Goal: Transaction & Acquisition: Purchase product/service

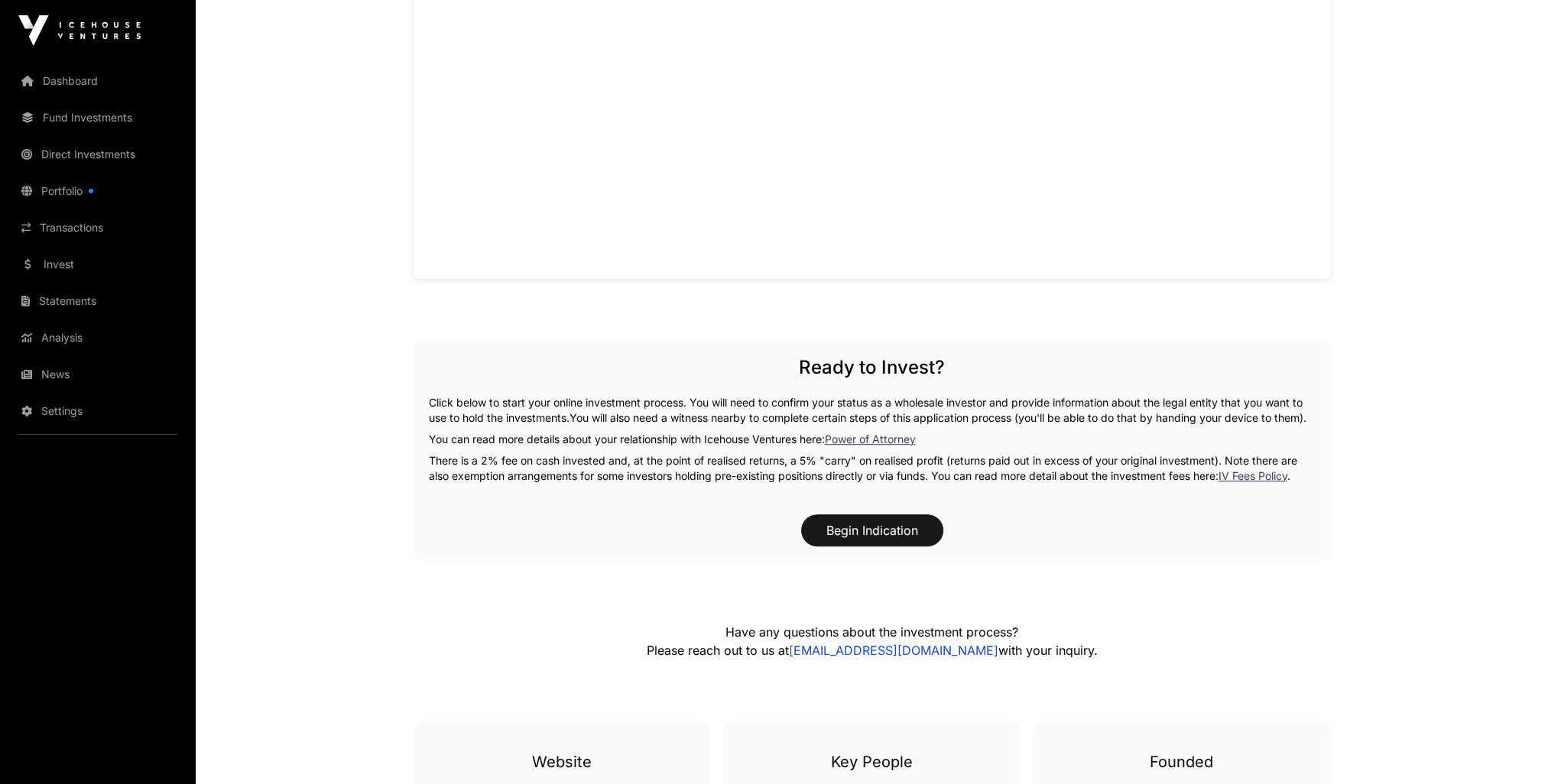
scroll to position [1070, 0]
click at [847, 530] on button "Begin Indication" at bounding box center [872, 529] width 142 height 32
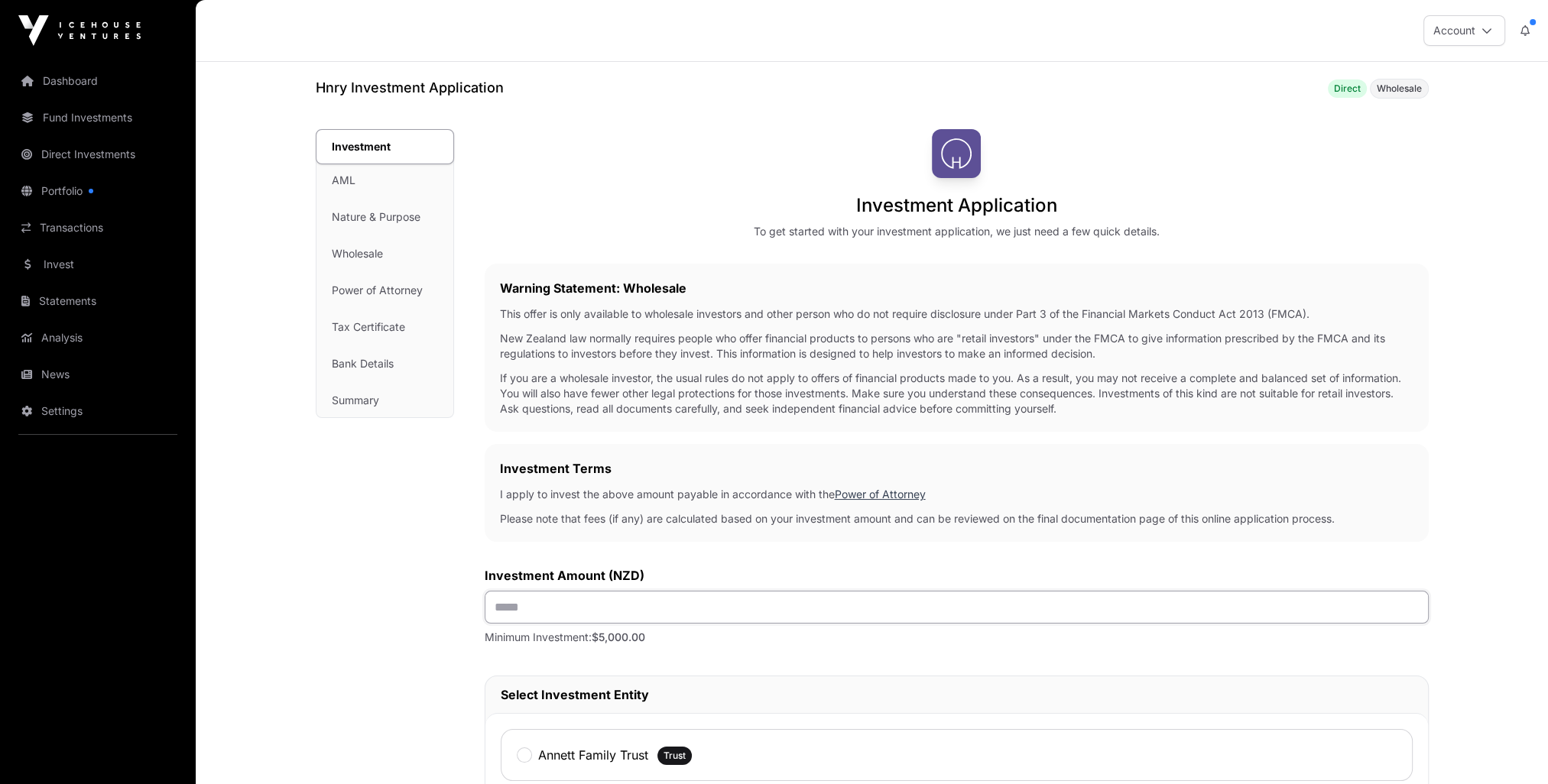
click at [587, 600] on input "text" at bounding box center [956, 607] width 944 height 33
type input "*******"
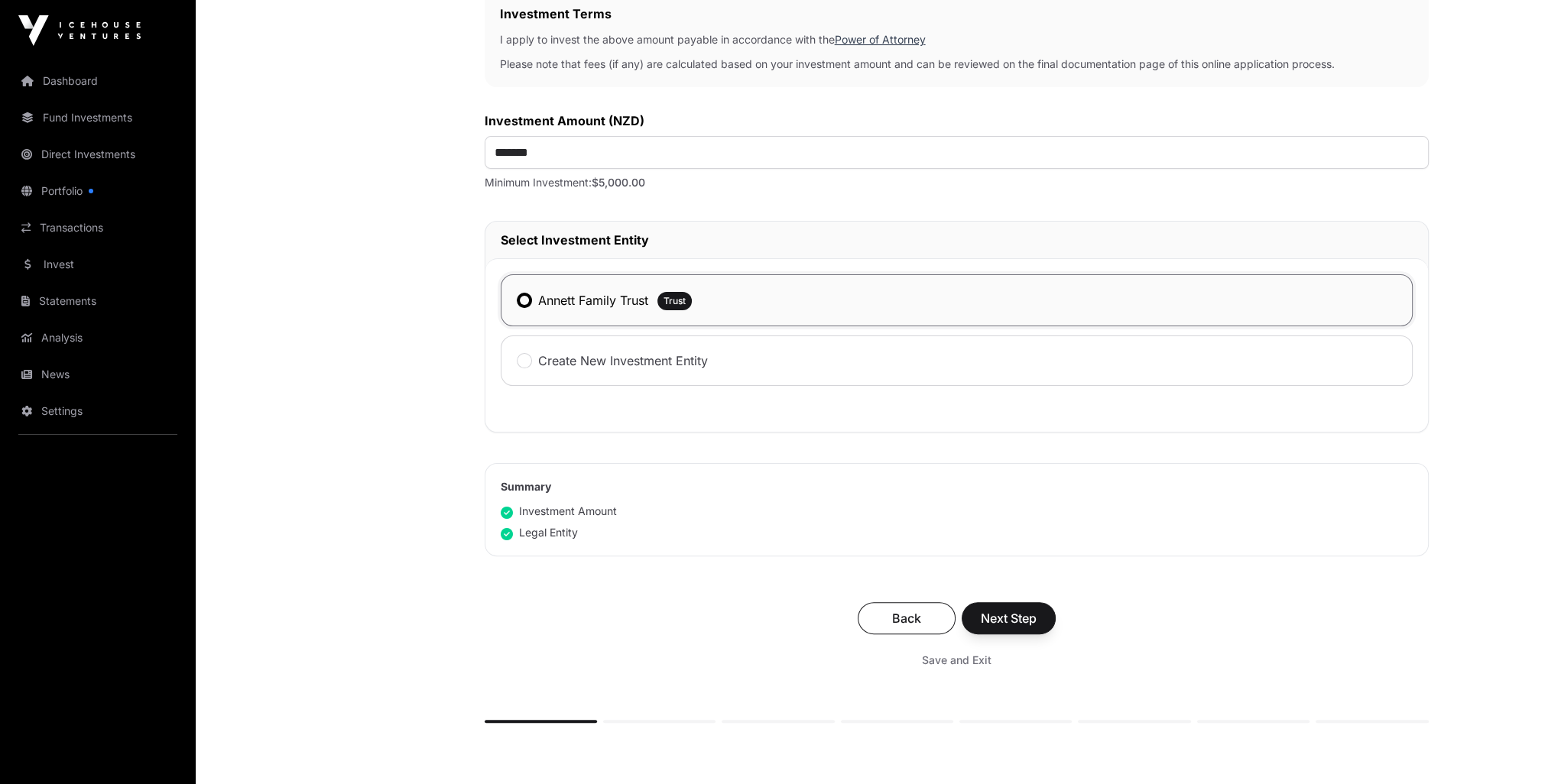
scroll to position [582, 0]
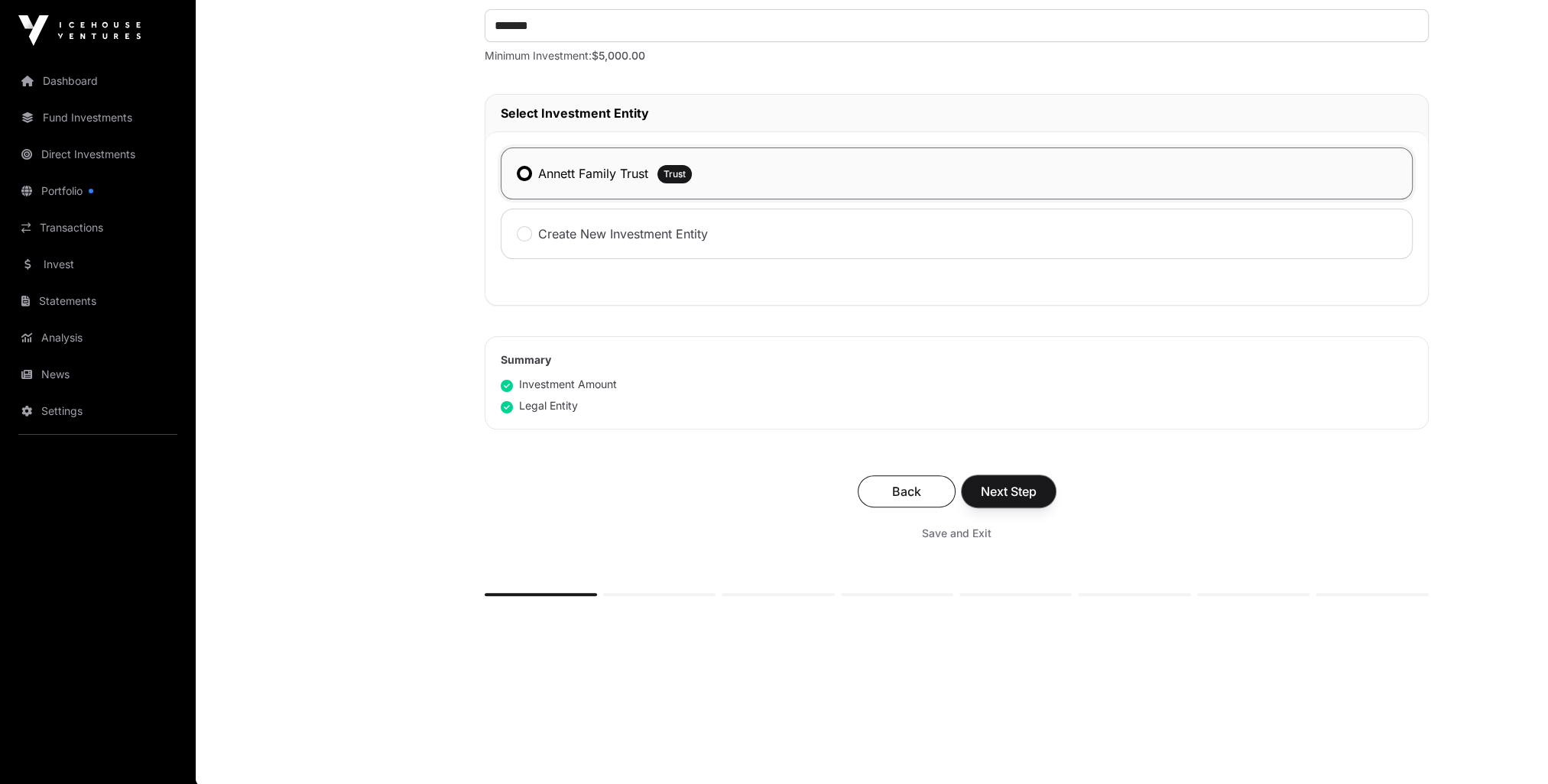
click at [1018, 492] on span "Next Step" at bounding box center [1009, 491] width 55 height 18
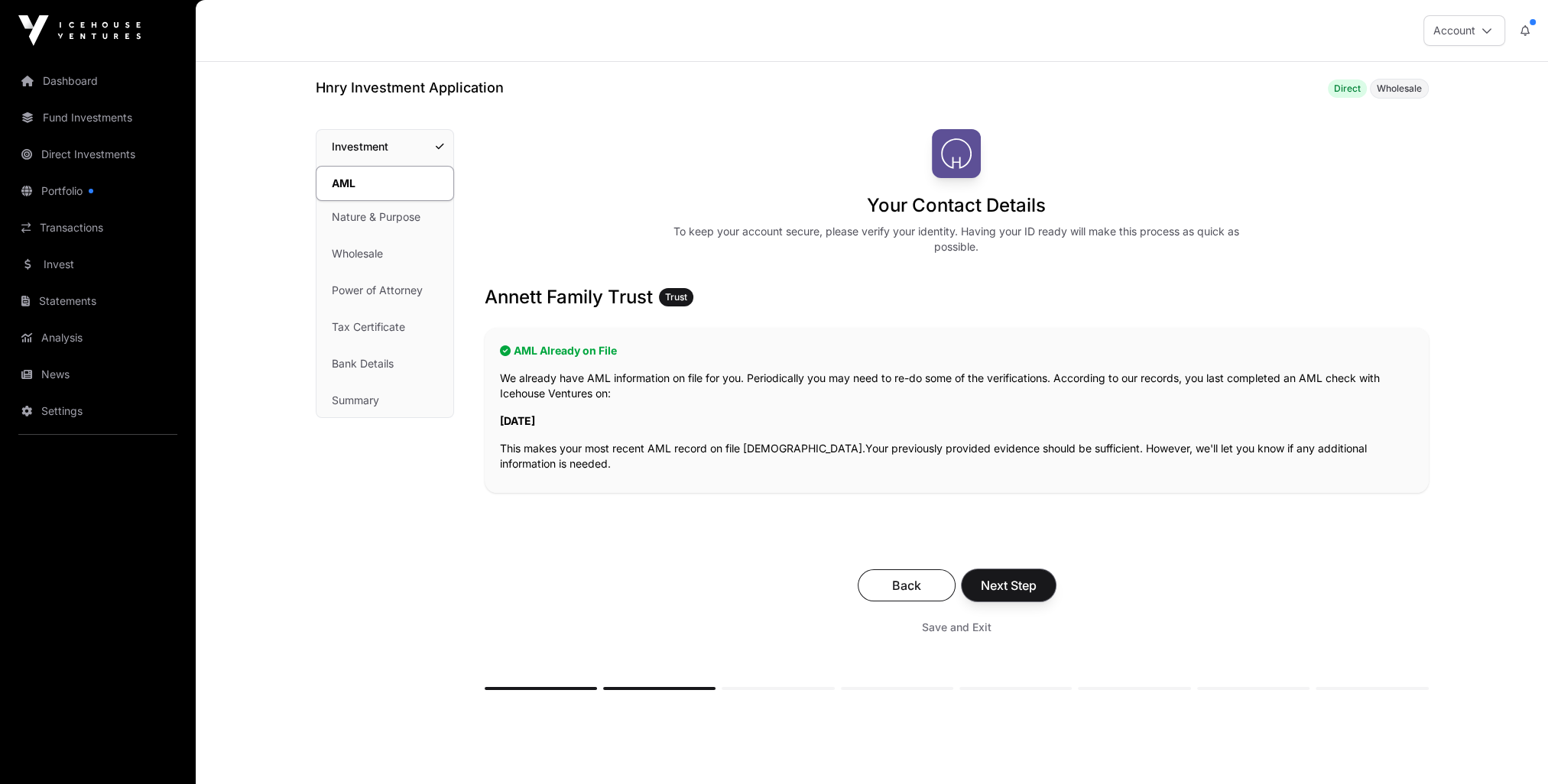
click at [1009, 583] on span "Next Step" at bounding box center [1009, 585] width 55 height 18
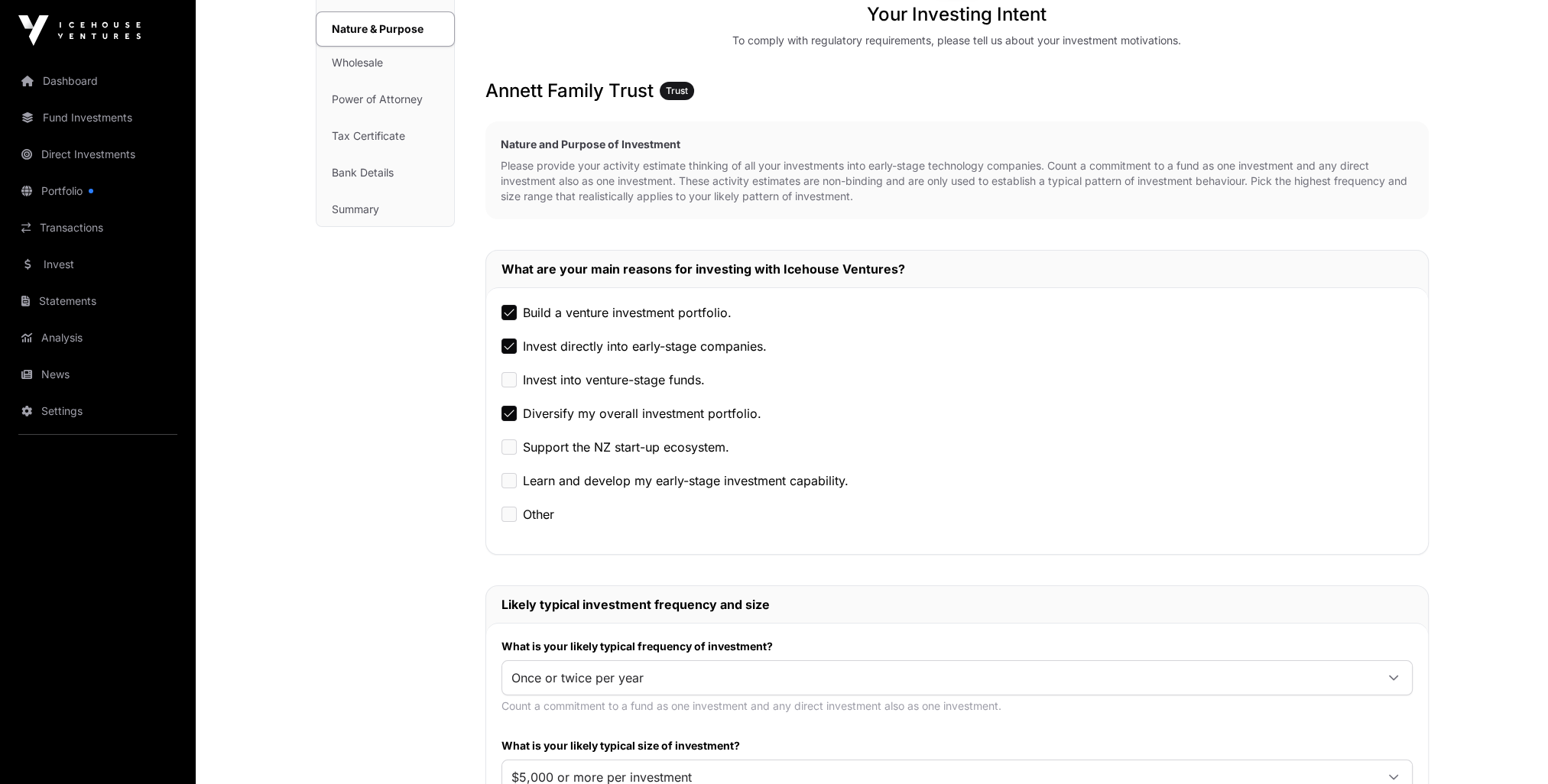
scroll to position [382, 0]
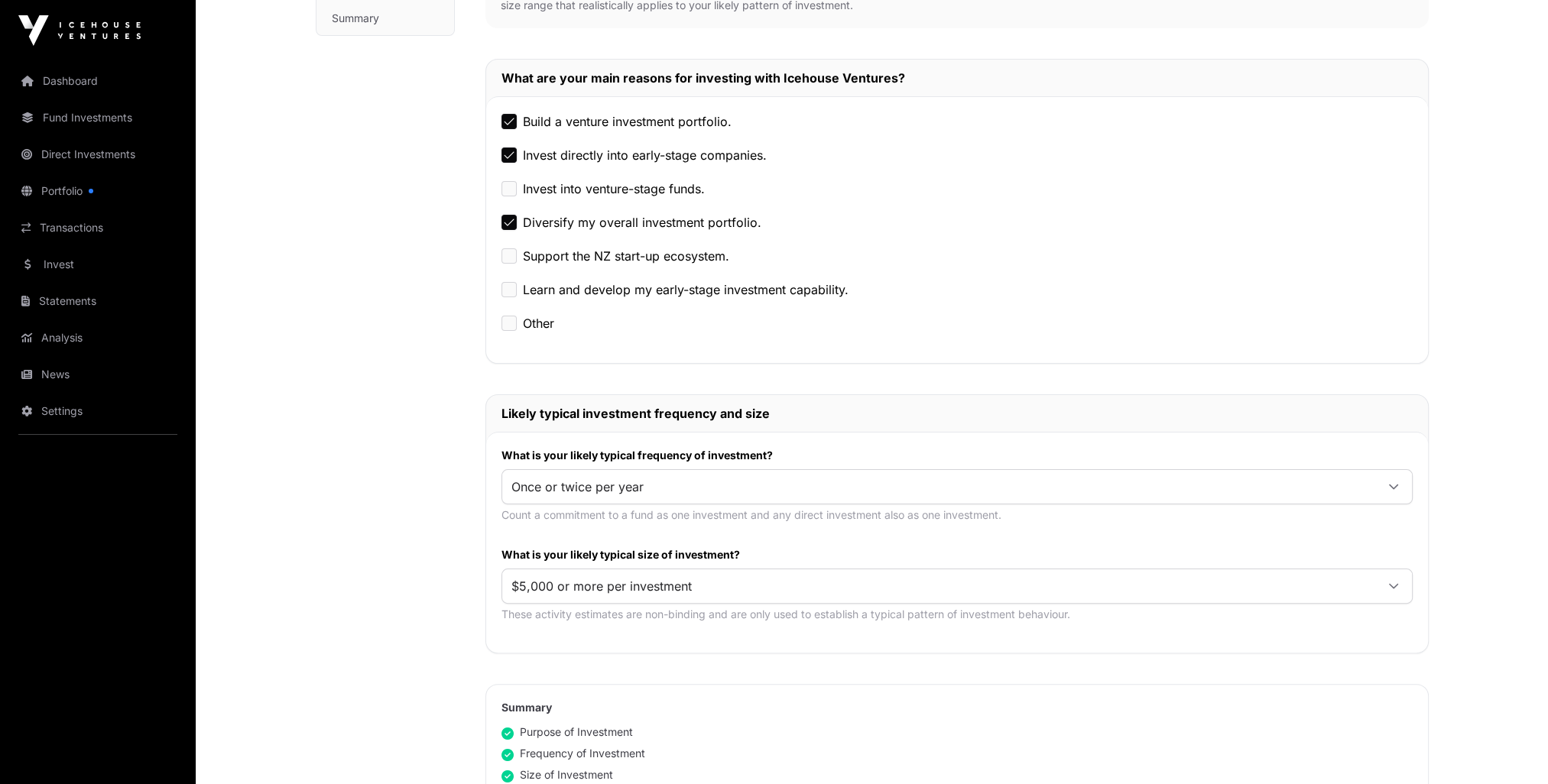
click at [1392, 481] on icon at bounding box center [1393, 486] width 11 height 11
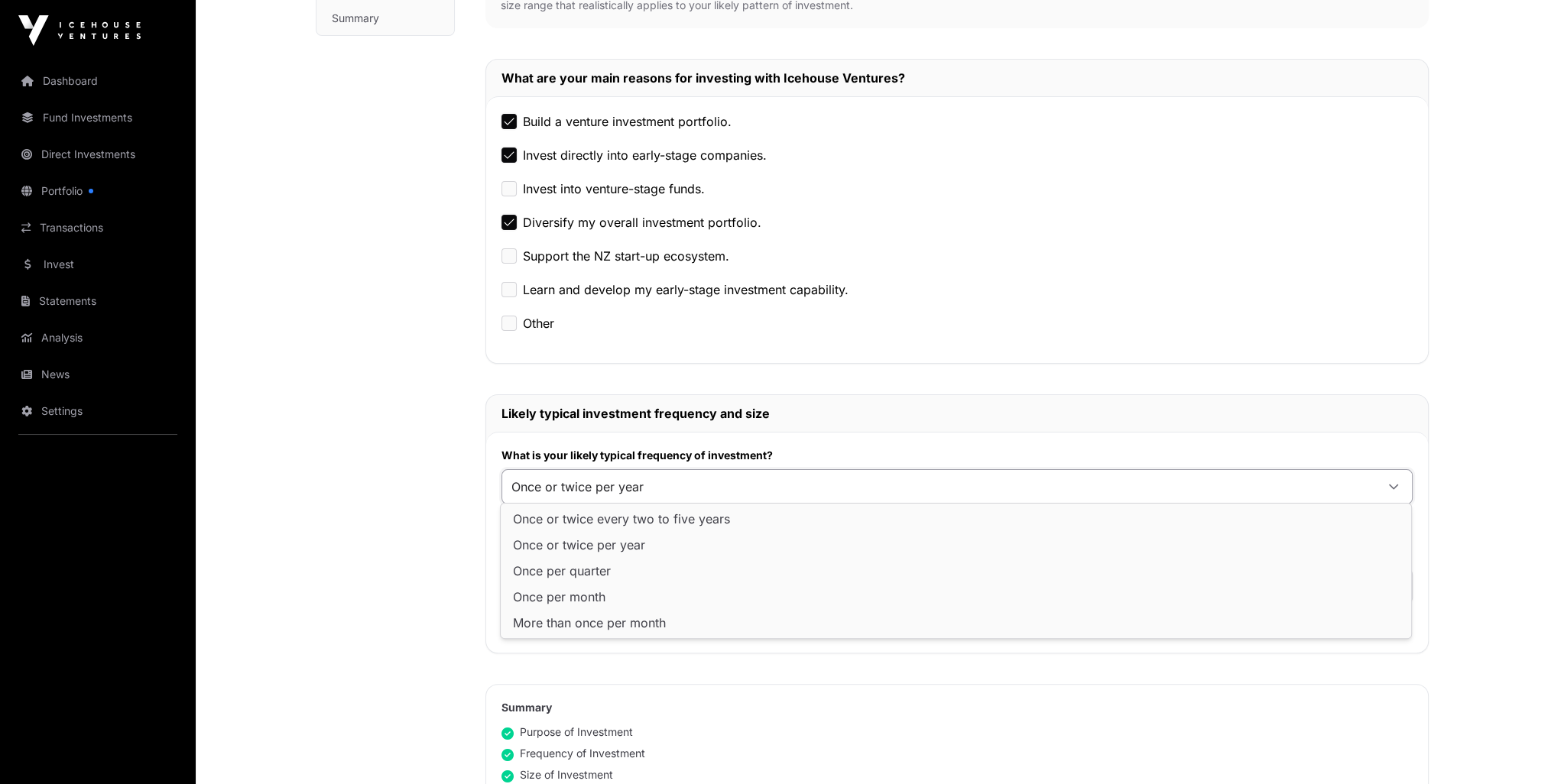
click at [1392, 481] on icon at bounding box center [1393, 486] width 11 height 11
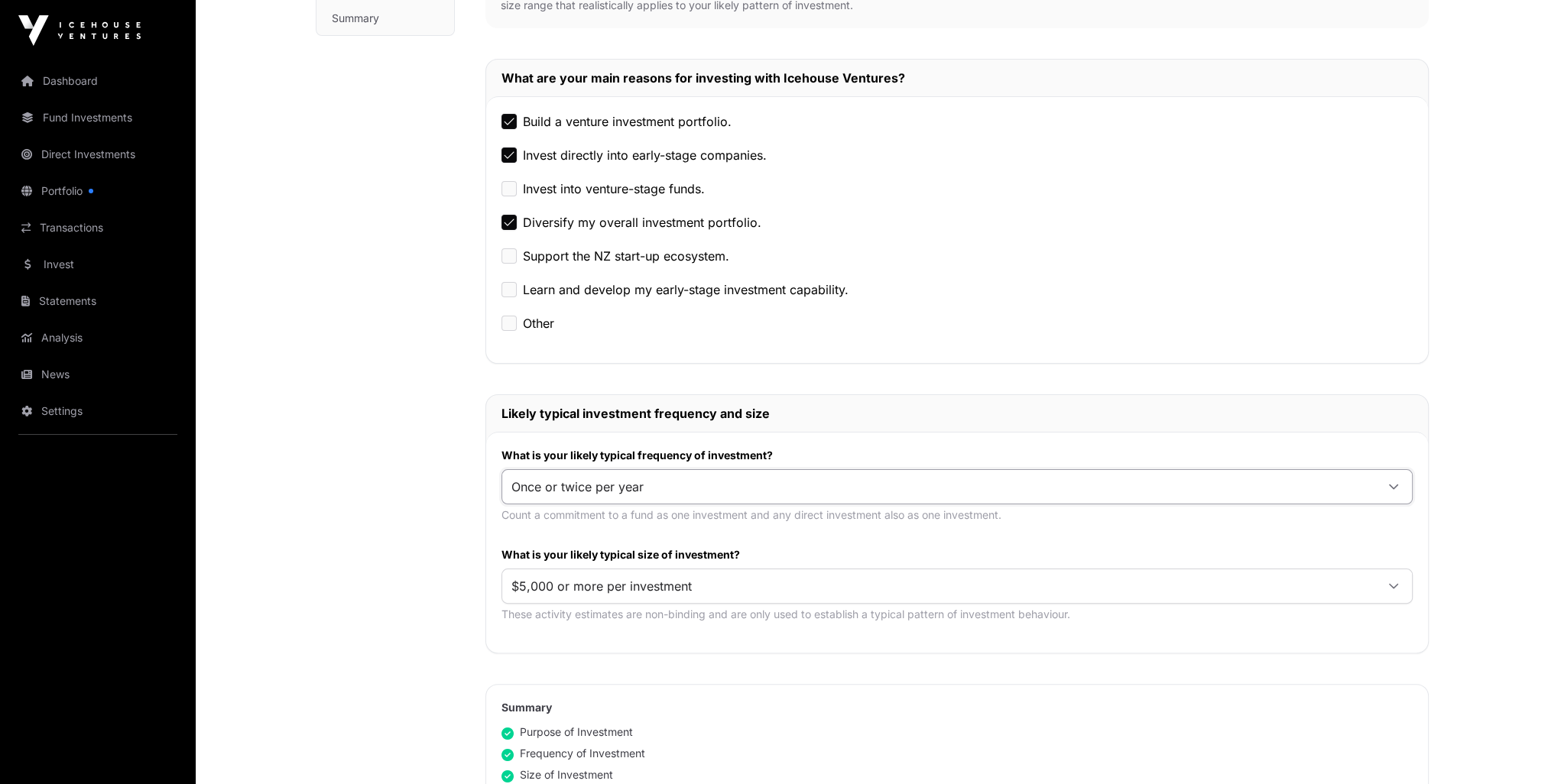
click at [1388, 587] on icon at bounding box center [1393, 586] width 11 height 11
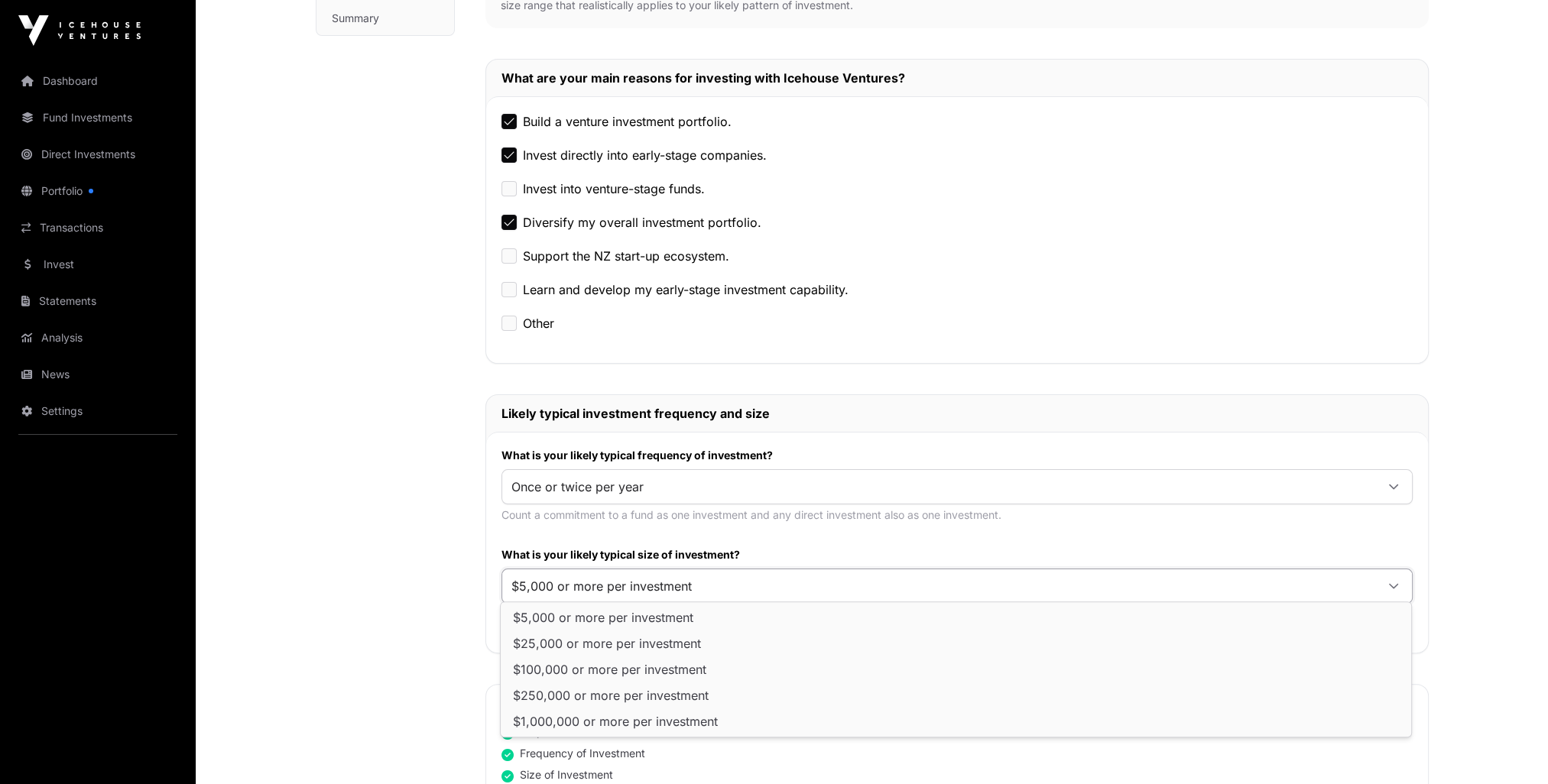
click at [1388, 587] on icon at bounding box center [1393, 586] width 11 height 11
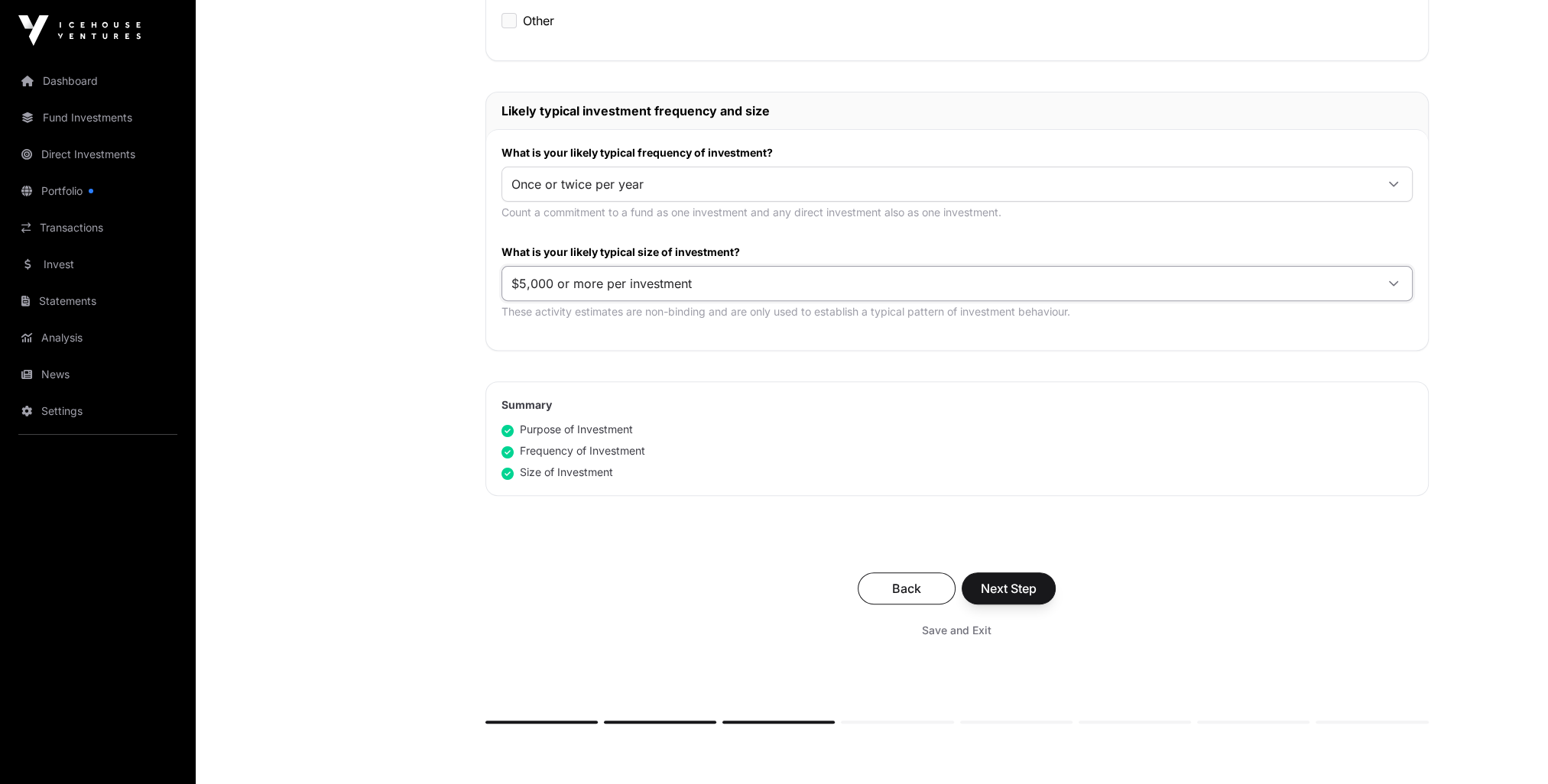
scroll to position [688, 0]
click at [982, 597] on button "Next Step" at bounding box center [1008, 585] width 94 height 32
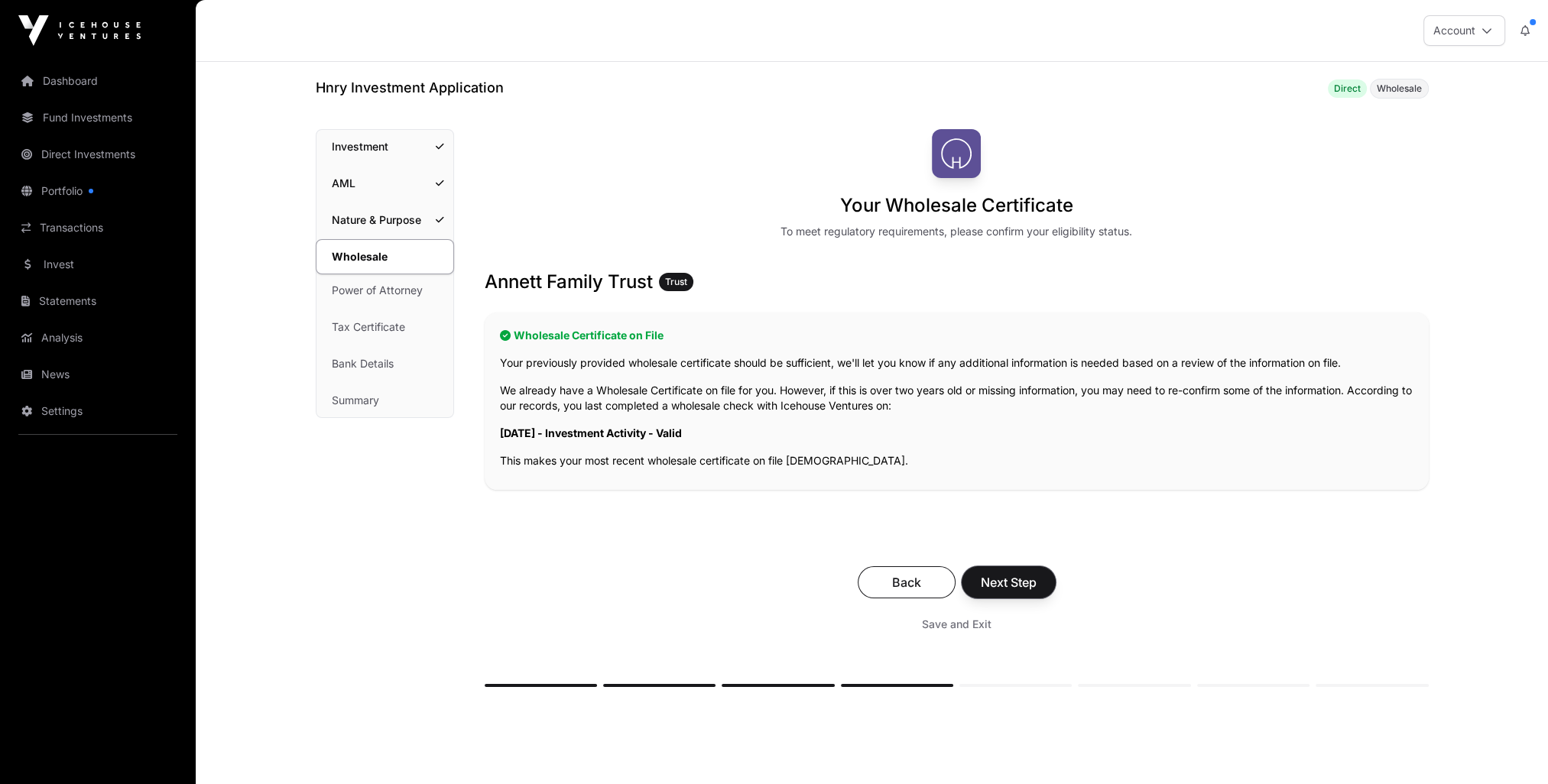
click at [1022, 583] on span "Next Step" at bounding box center [1009, 582] width 55 height 18
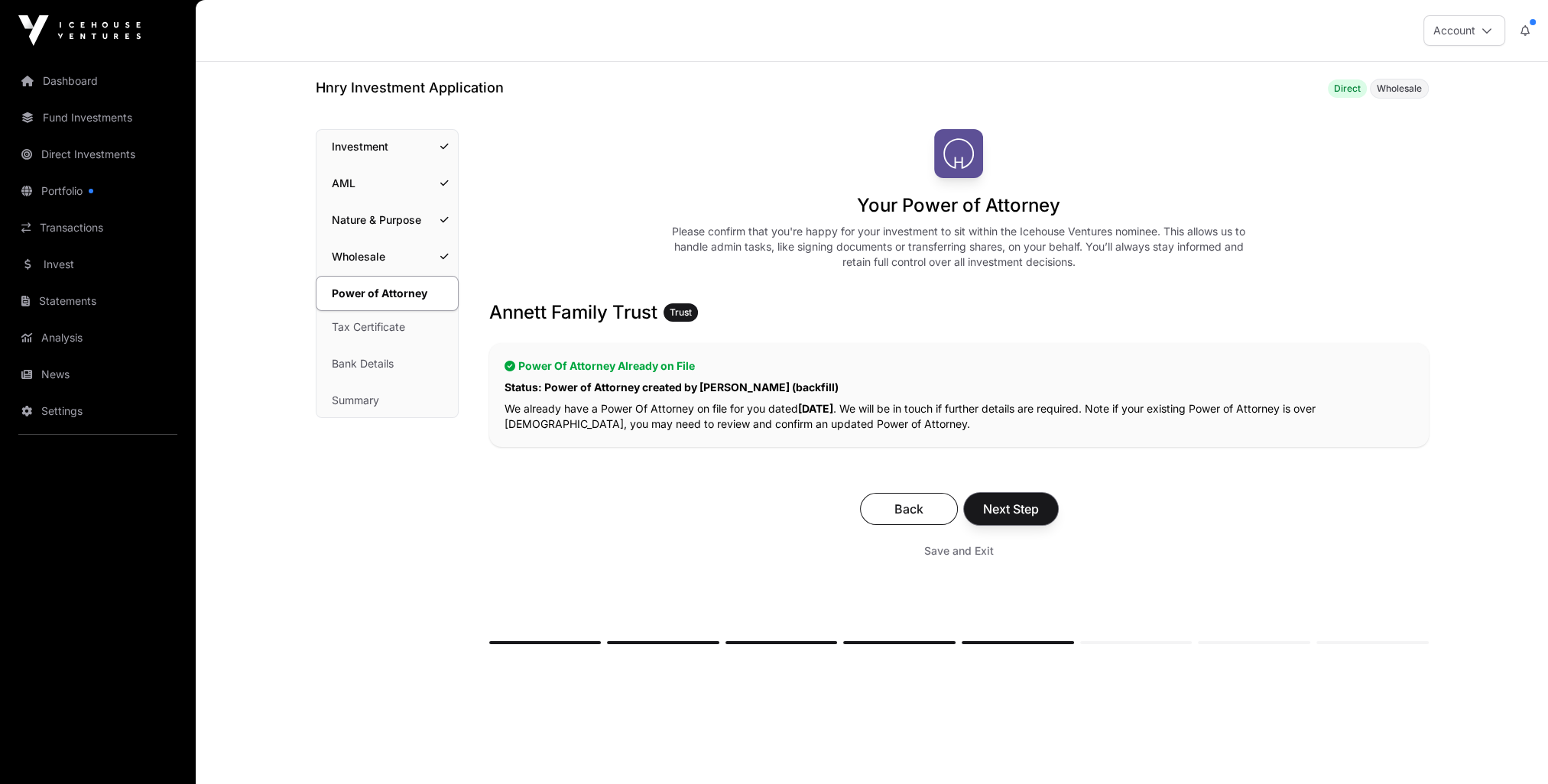
click at [1008, 507] on span "Next Step" at bounding box center [1011, 509] width 55 height 18
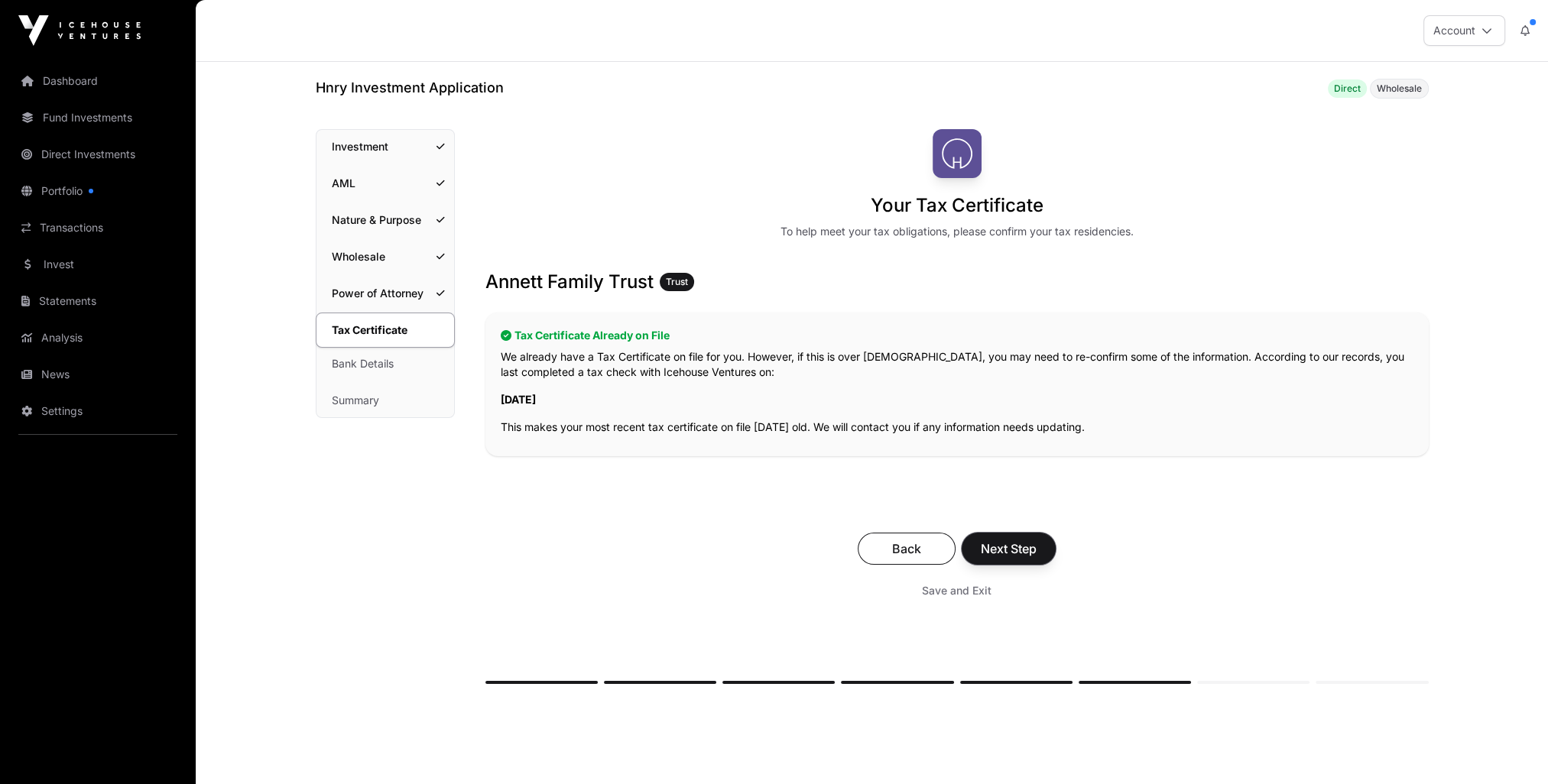
click at [999, 539] on span "Next Step" at bounding box center [1009, 548] width 55 height 18
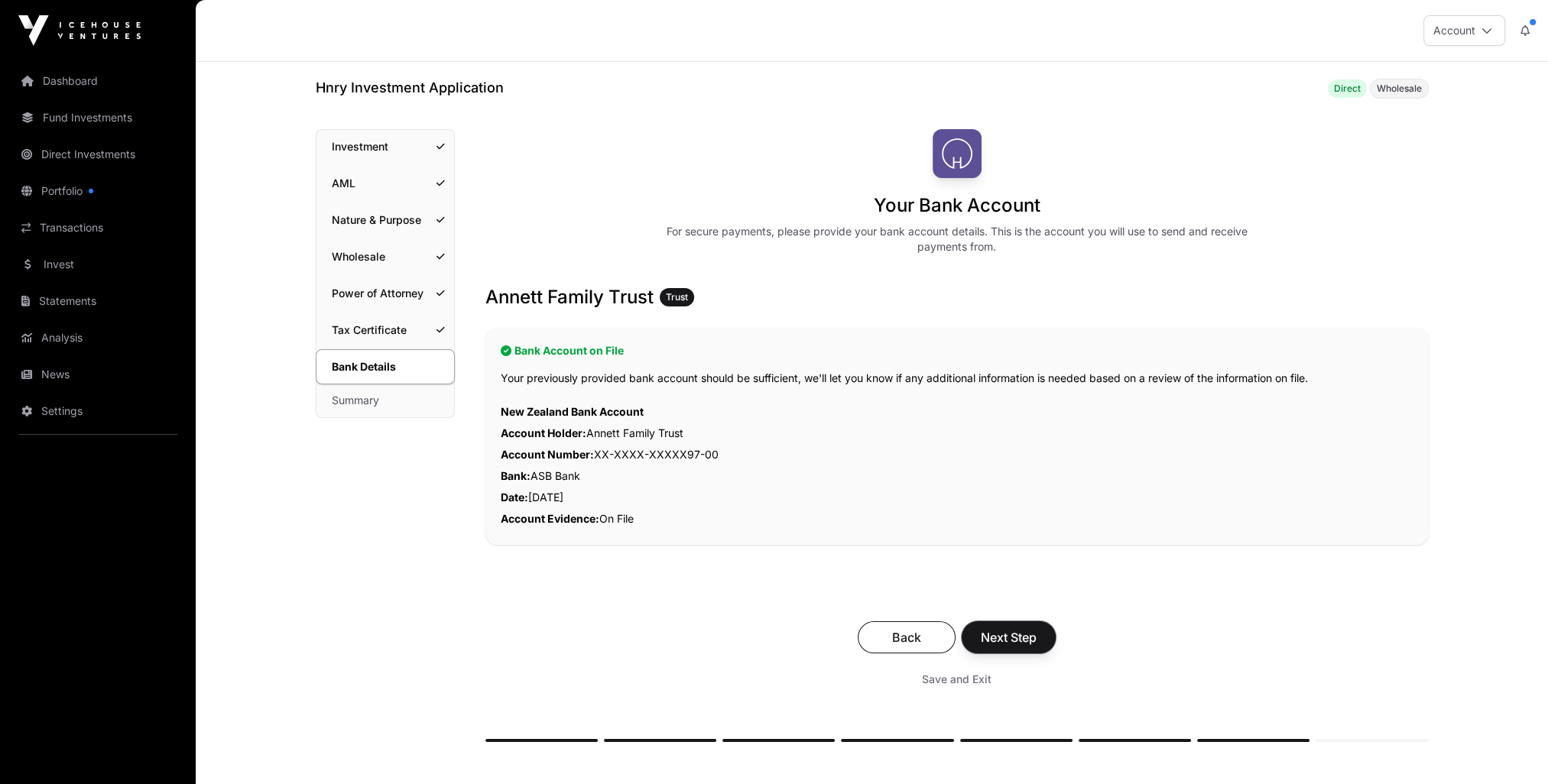
click at [1014, 630] on span "Next Step" at bounding box center [1009, 637] width 55 height 18
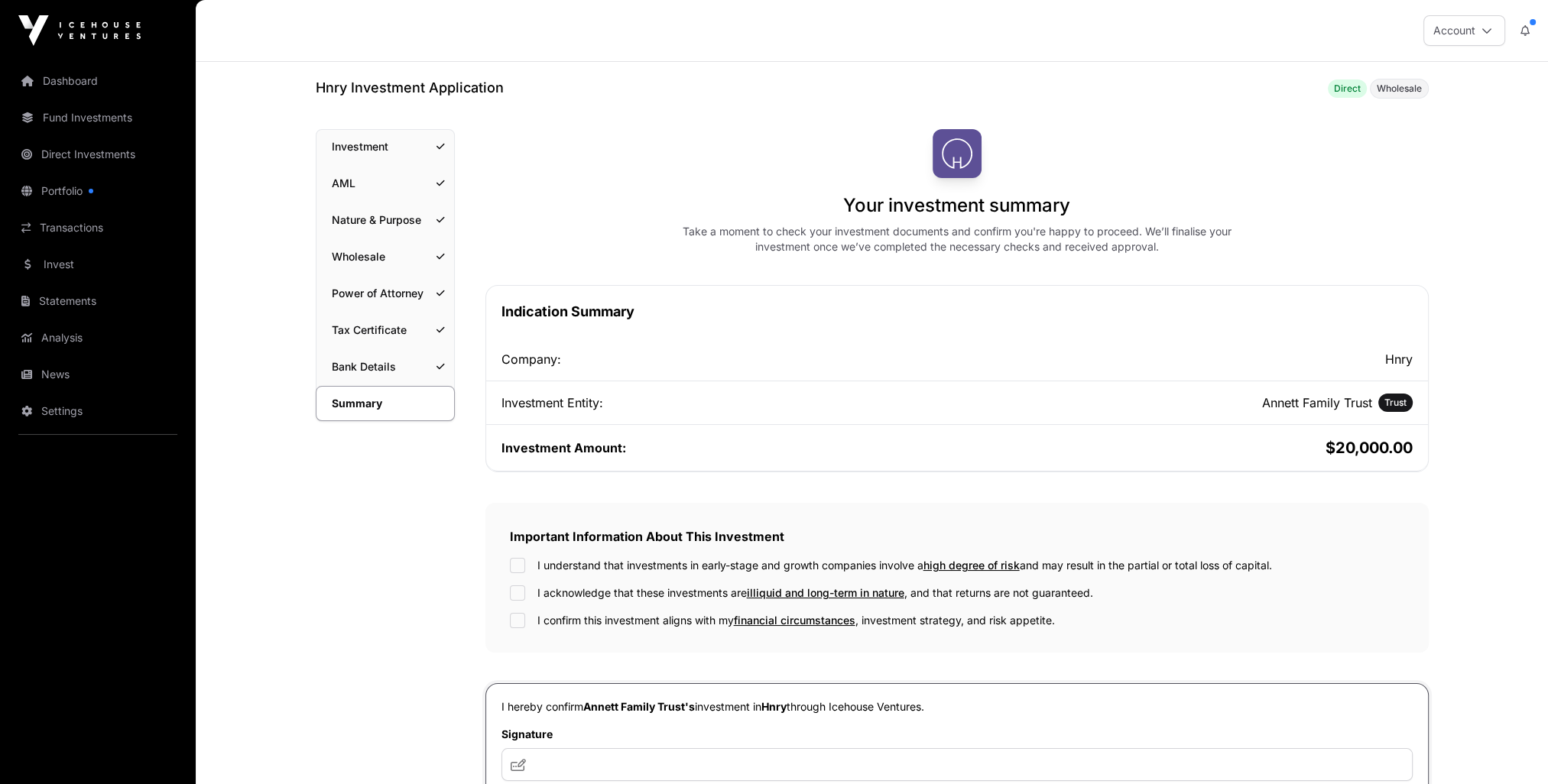
click at [526, 564] on div "I understand that investments in early-stage and growth companies involve a hig…" at bounding box center [957, 565] width 894 height 16
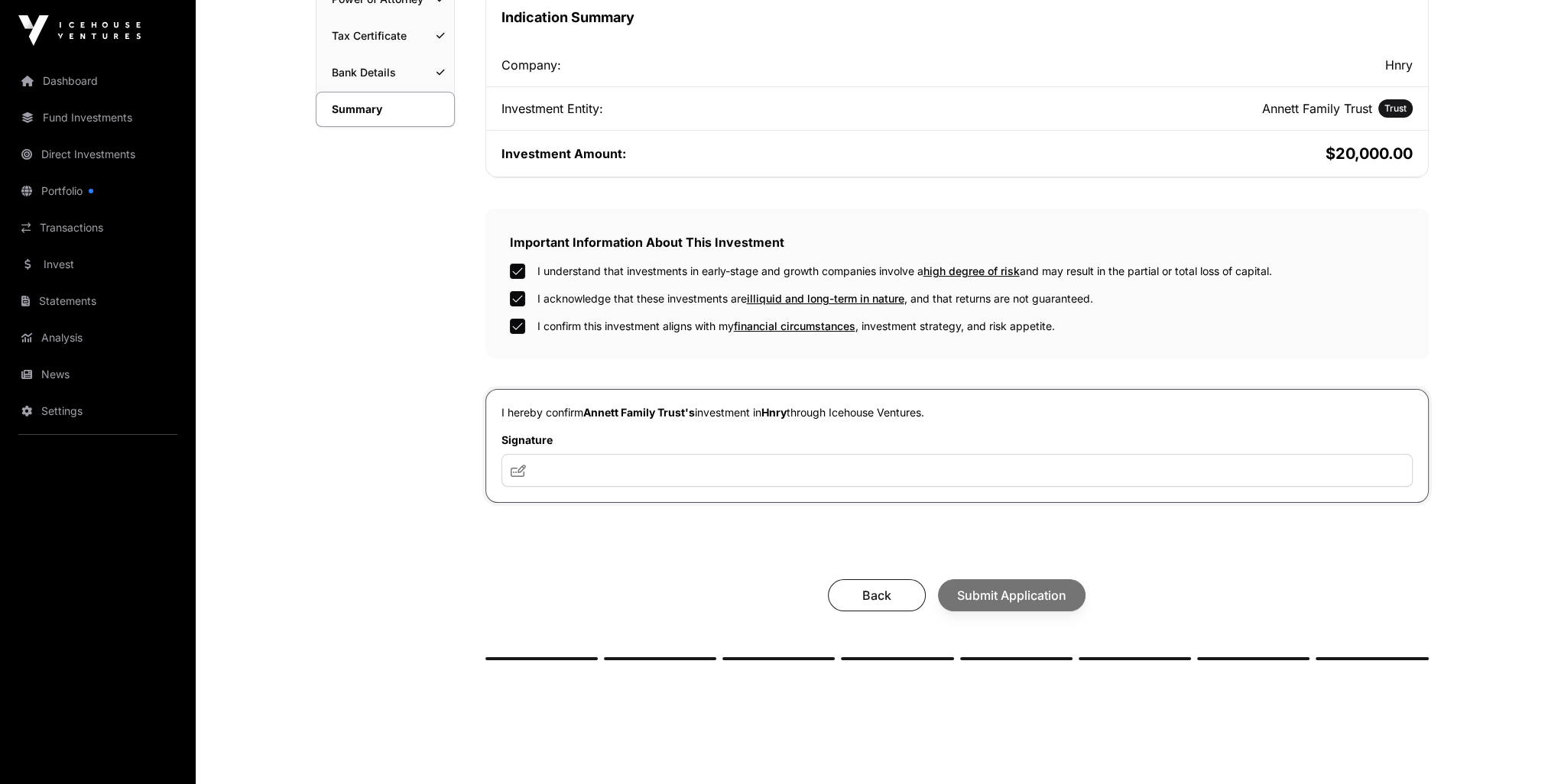
scroll to position [306, 0]
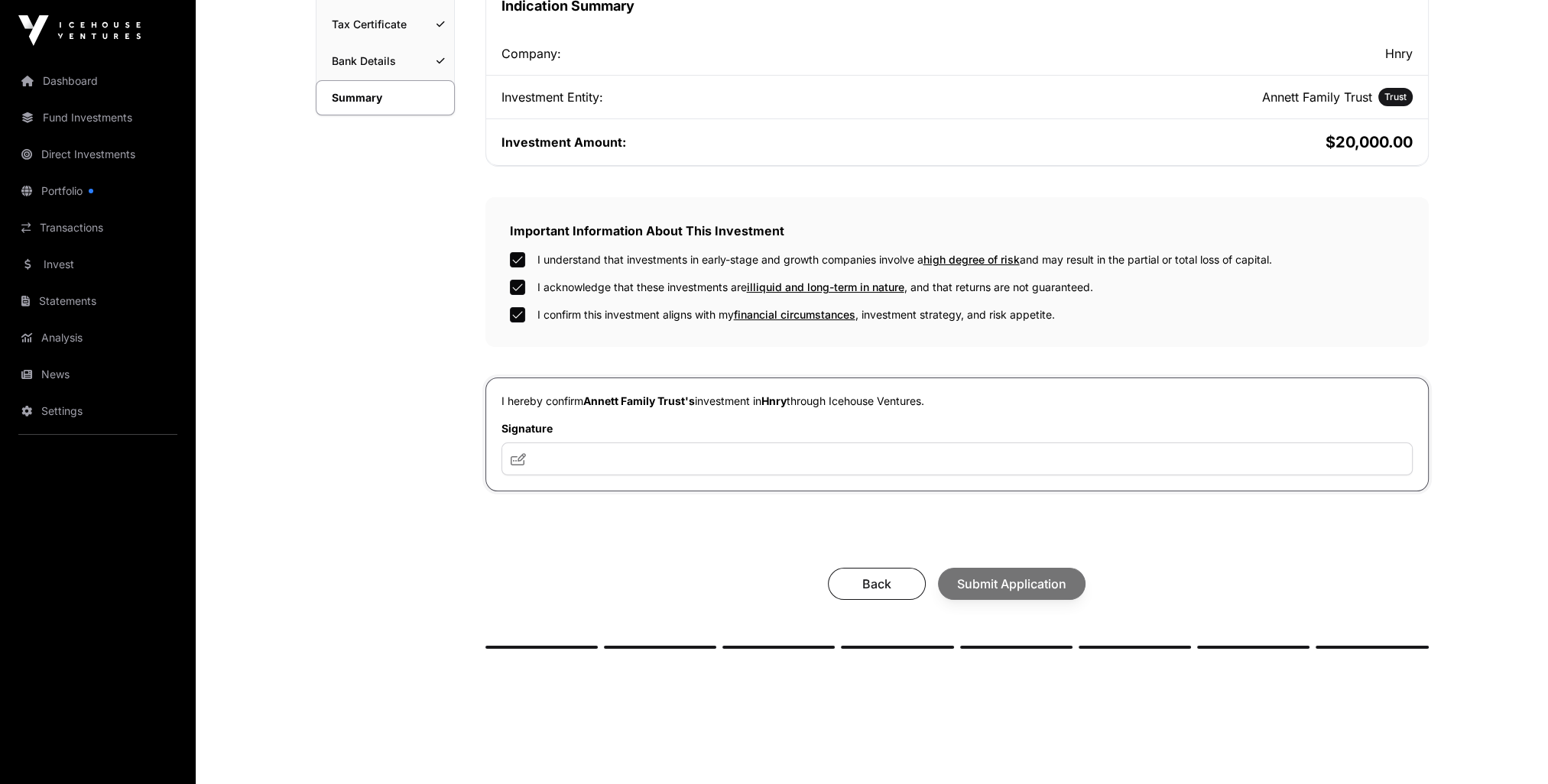
click at [1010, 585] on div "Back Submit Application" at bounding box center [957, 583] width 913 height 32
click at [614, 463] on input "text" at bounding box center [957, 458] width 912 height 33
click at [514, 462] on icon at bounding box center [518, 459] width 16 height 12
click at [566, 461] on input "text" at bounding box center [957, 458] width 912 height 33
click at [515, 459] on icon at bounding box center [518, 459] width 16 height 12
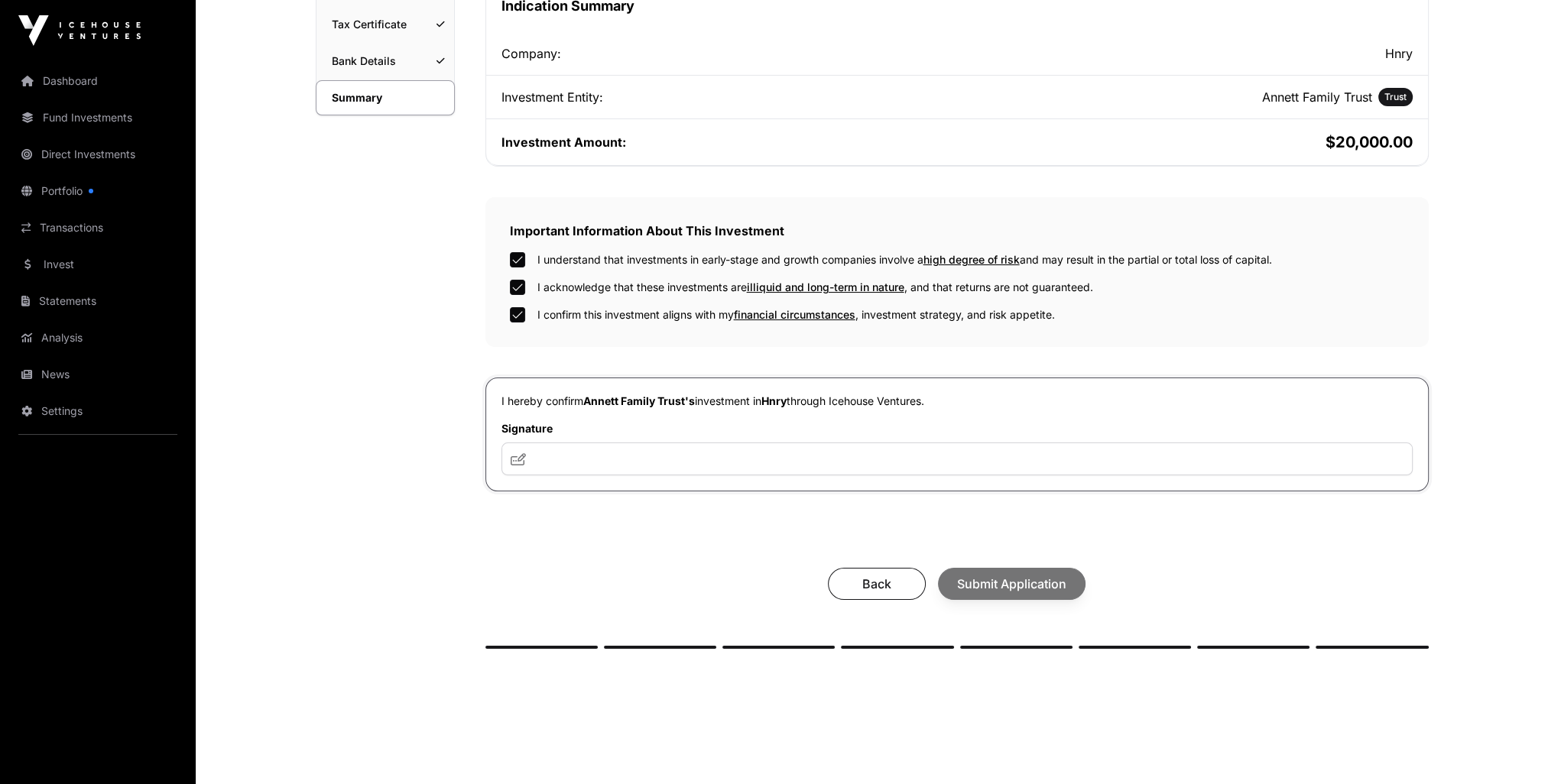
click at [515, 459] on icon at bounding box center [518, 459] width 16 height 12
click at [552, 458] on input "text" at bounding box center [957, 458] width 912 height 33
click at [554, 454] on input "text" at bounding box center [957, 458] width 912 height 33
drag, startPoint x: 545, startPoint y: 455, endPoint x: 579, endPoint y: 461, distance: 34.5
click at [579, 462] on input "text" at bounding box center [957, 458] width 912 height 33
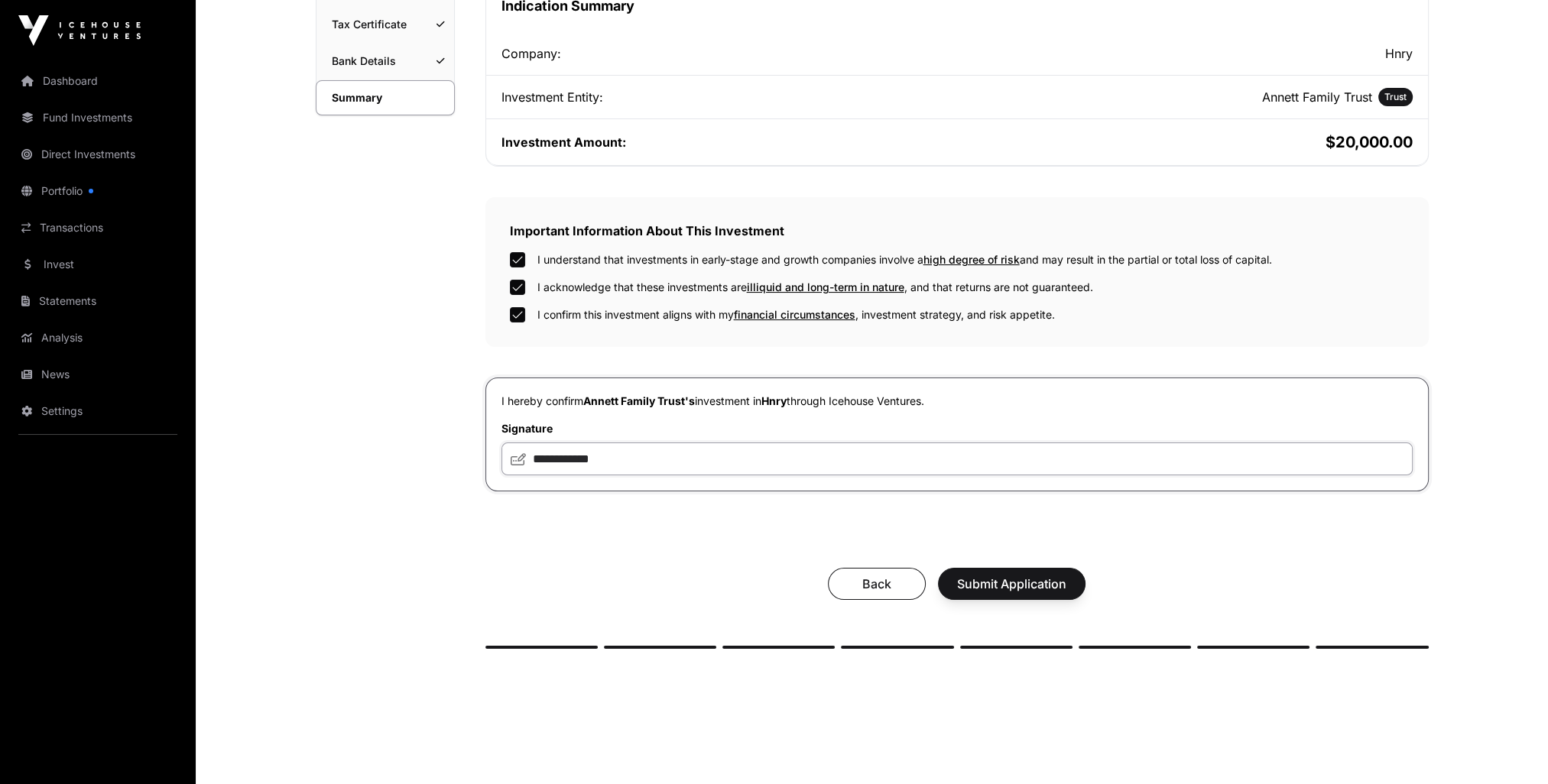
type input "**********"
click at [515, 463] on icon at bounding box center [518, 459] width 16 height 12
click at [517, 454] on icon at bounding box center [518, 459] width 16 height 12
drag, startPoint x: 520, startPoint y: 462, endPoint x: 477, endPoint y: 442, distance: 47.4
click at [406, 425] on div "Summary Investment AML Nature & Purpose Wholesale Power of Attorney Tax Certifi…" at bounding box center [385, 267] width 139 height 887
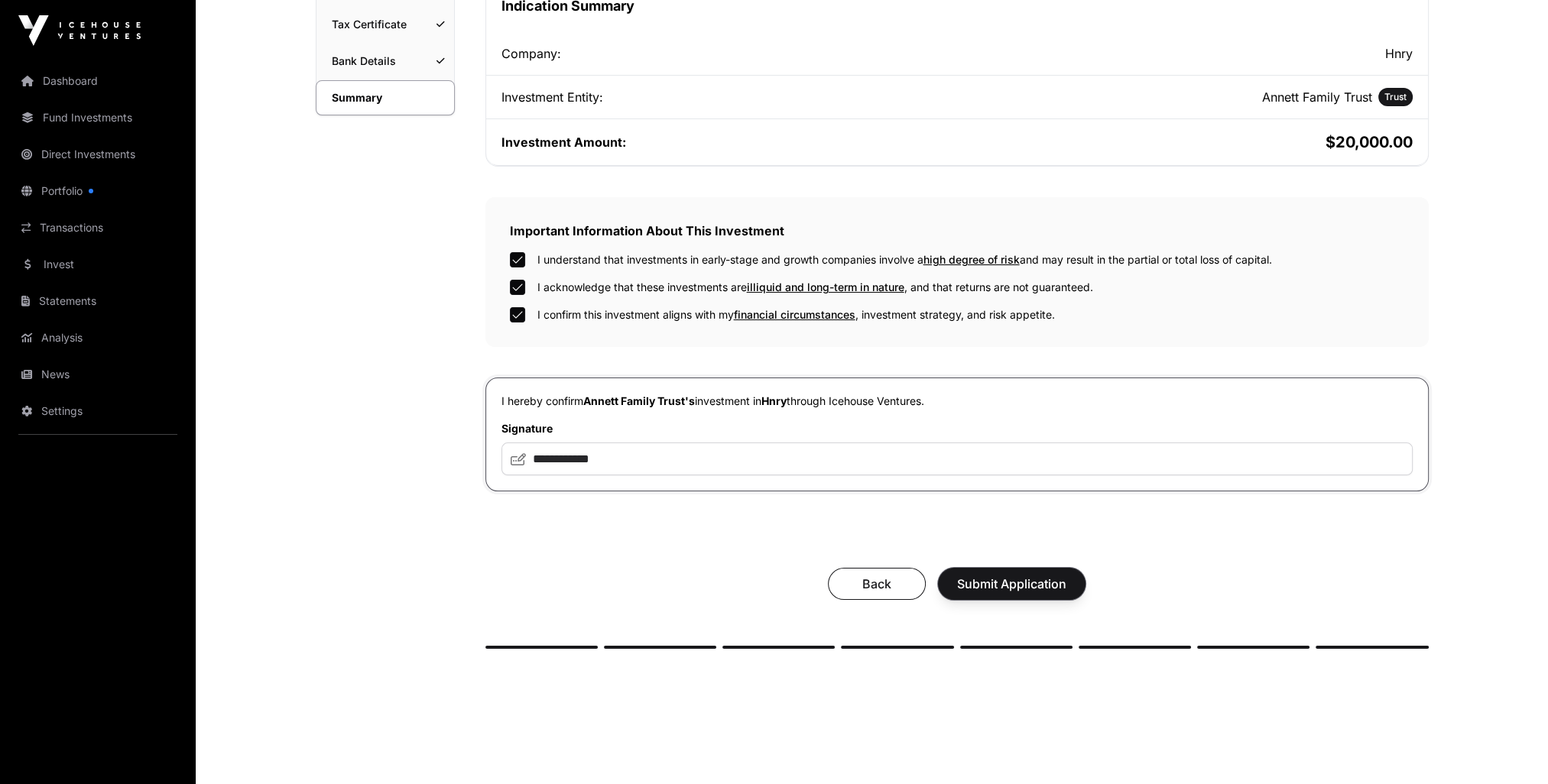
click at [1009, 587] on span "Submit Application" at bounding box center [1012, 583] width 109 height 18
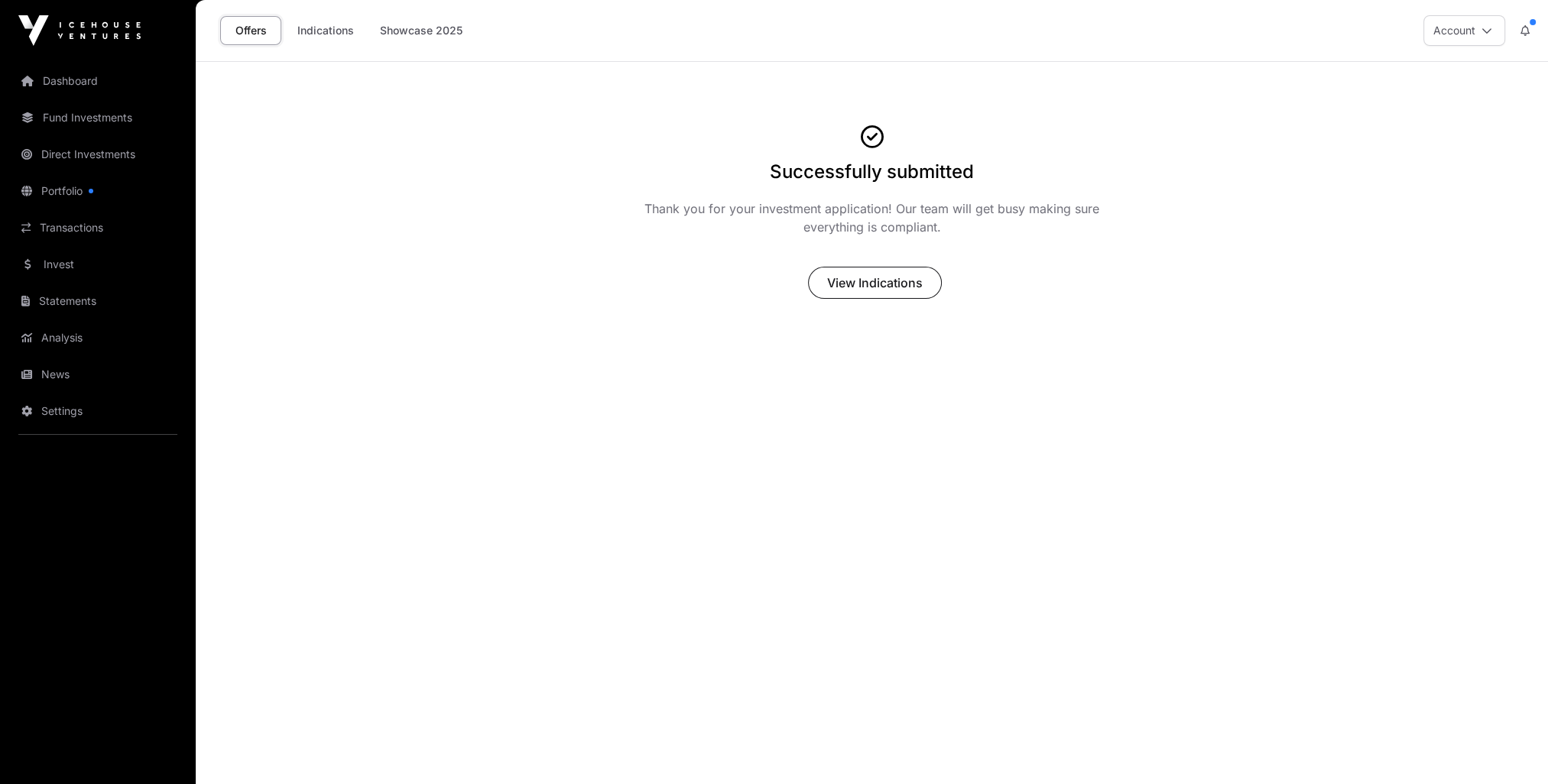
click at [64, 75] on link "Dashboard" at bounding box center [98, 81] width 171 height 33
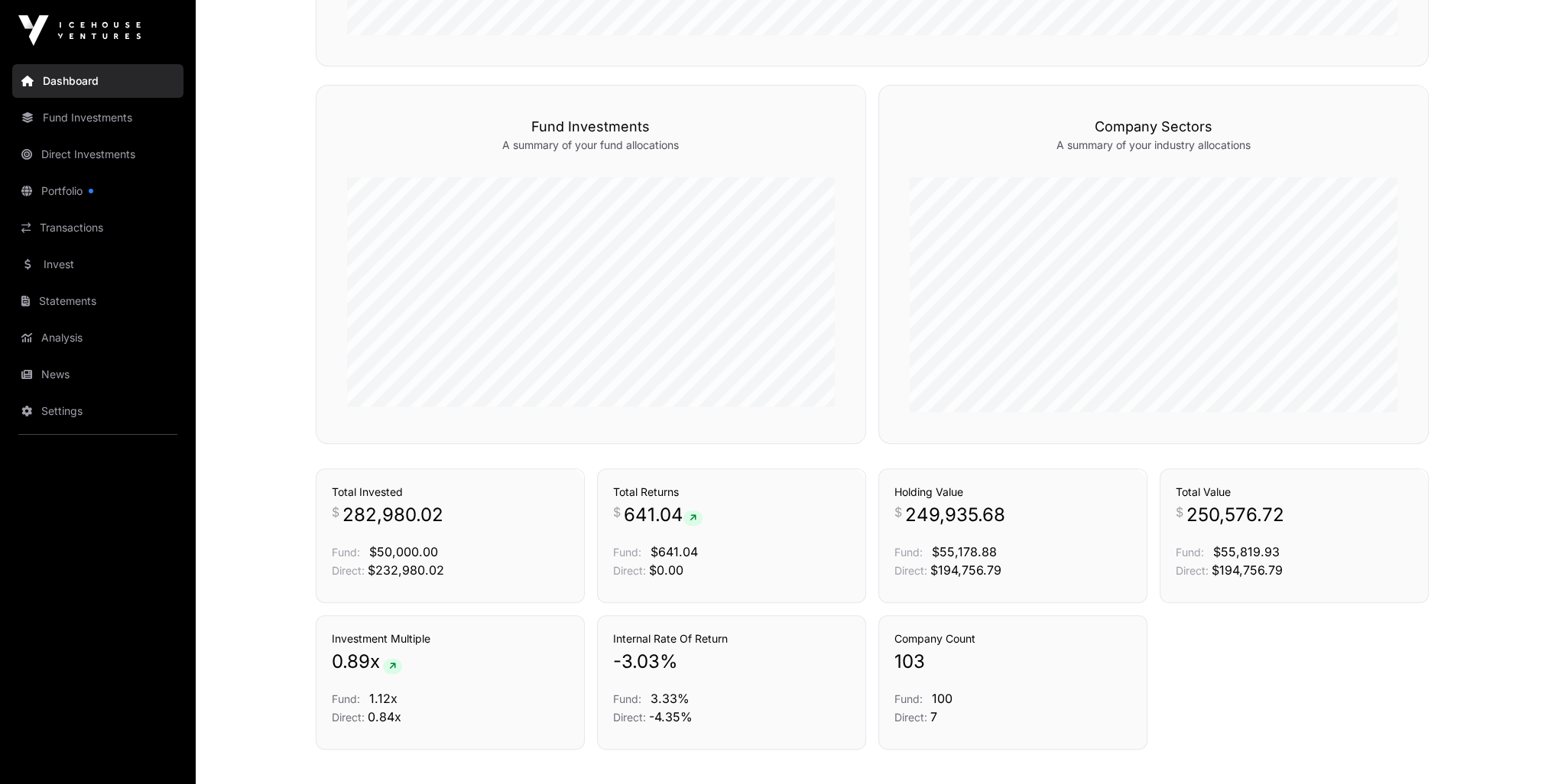
scroll to position [924, 0]
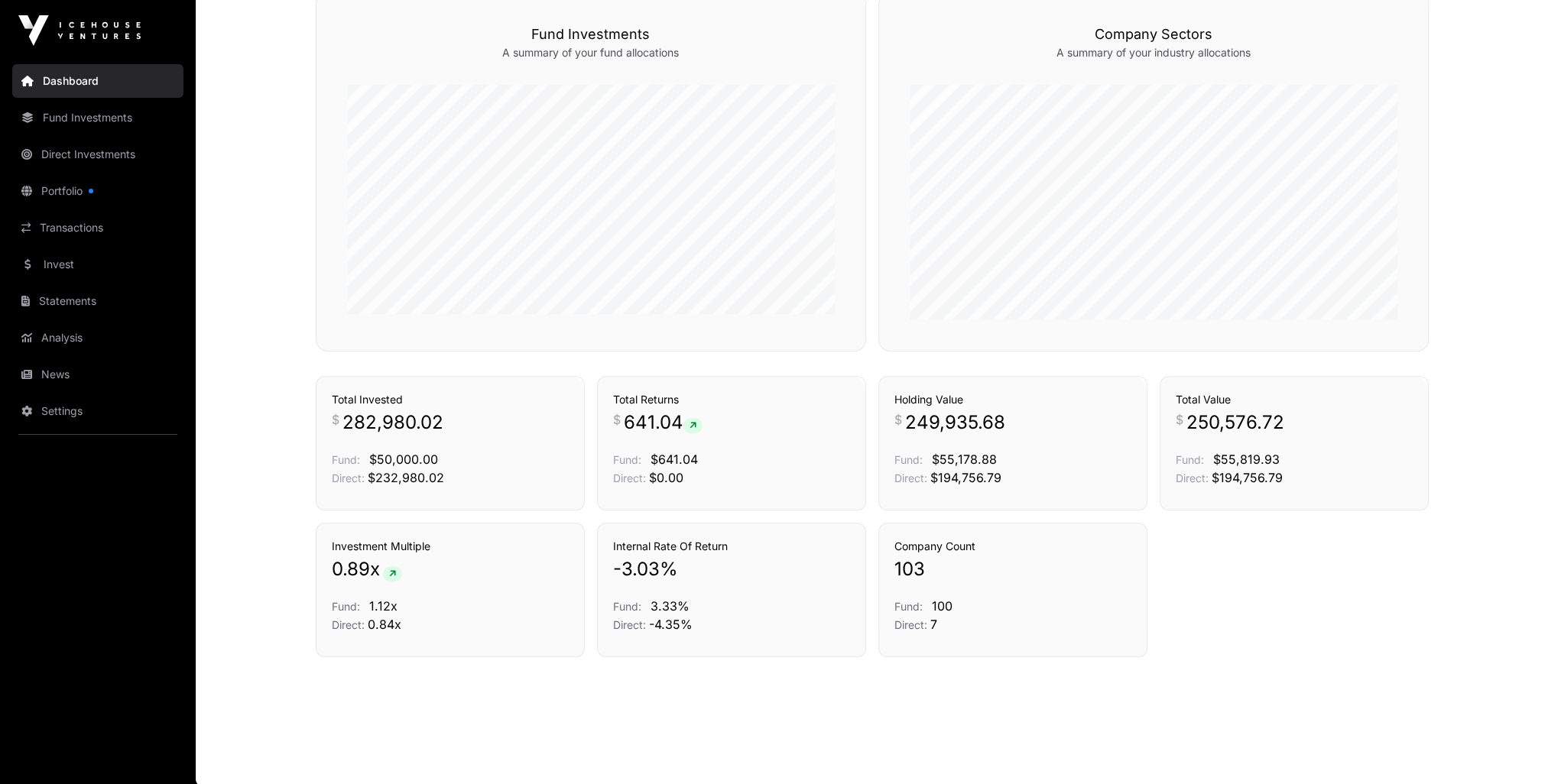
click at [104, 119] on link "Fund Investments" at bounding box center [98, 117] width 171 height 33
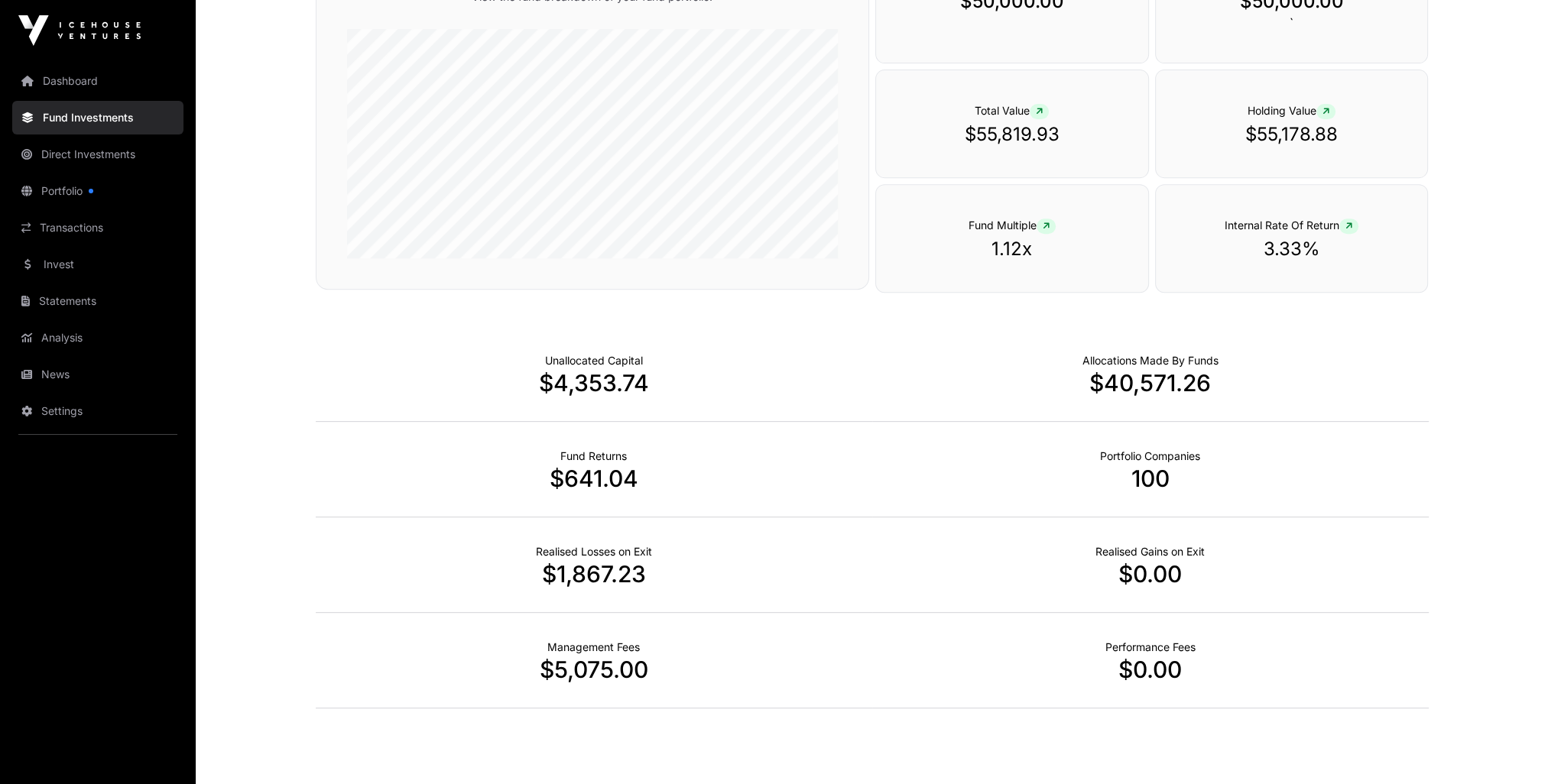
scroll to position [773, 0]
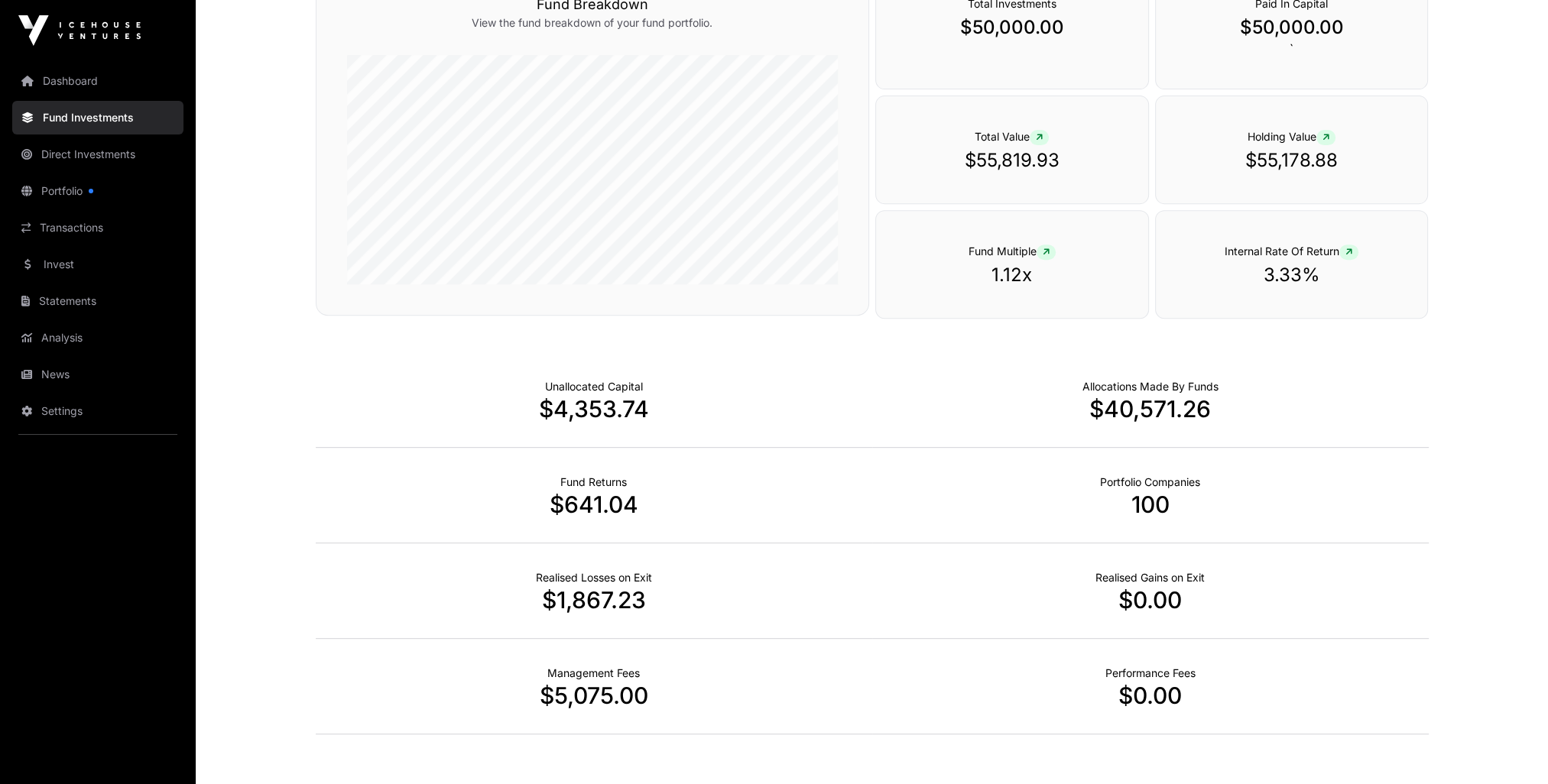
click at [54, 151] on link "Direct Investments" at bounding box center [98, 154] width 171 height 33
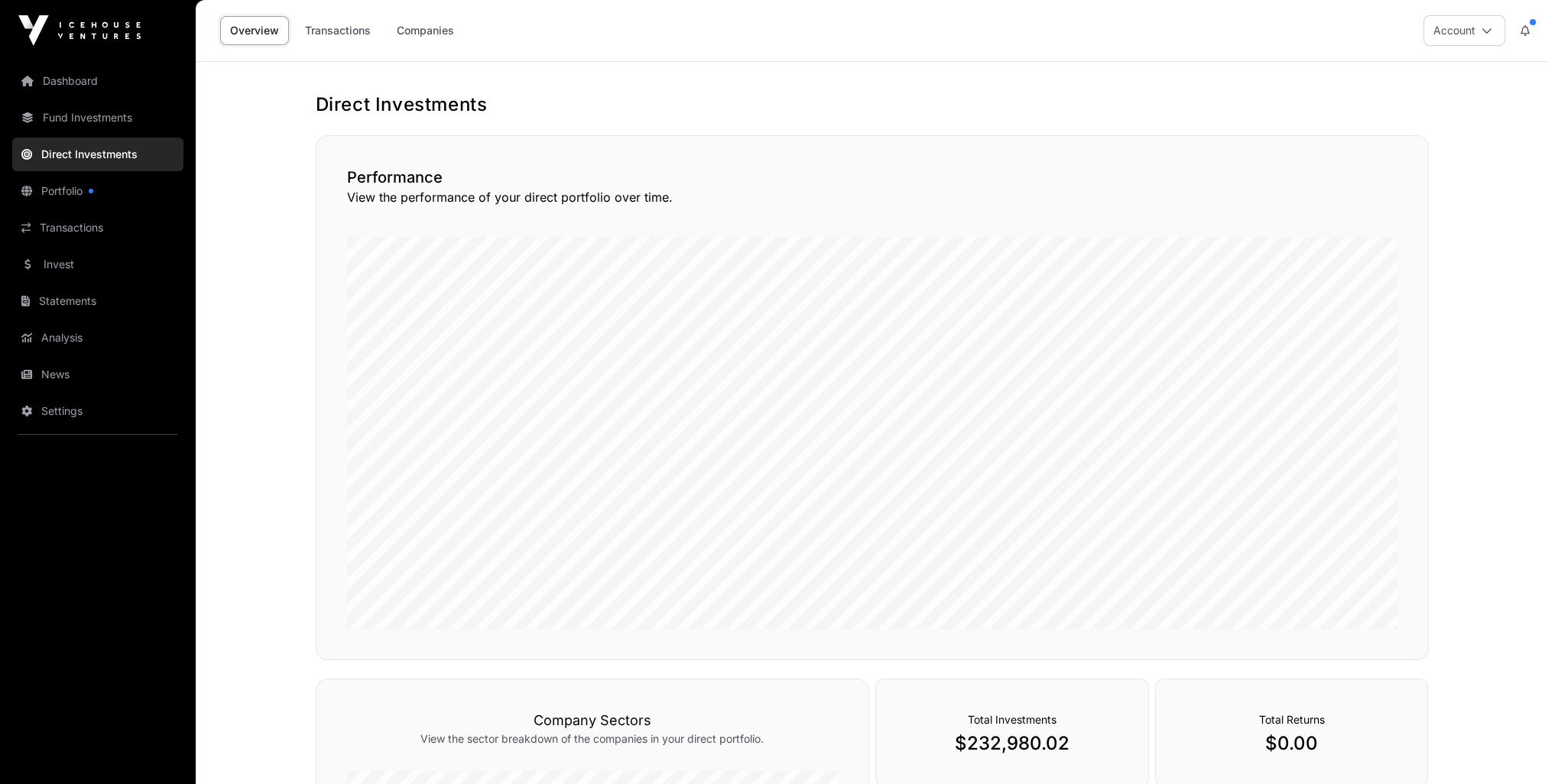
click at [36, 184] on link "Portfolio" at bounding box center [98, 191] width 171 height 33
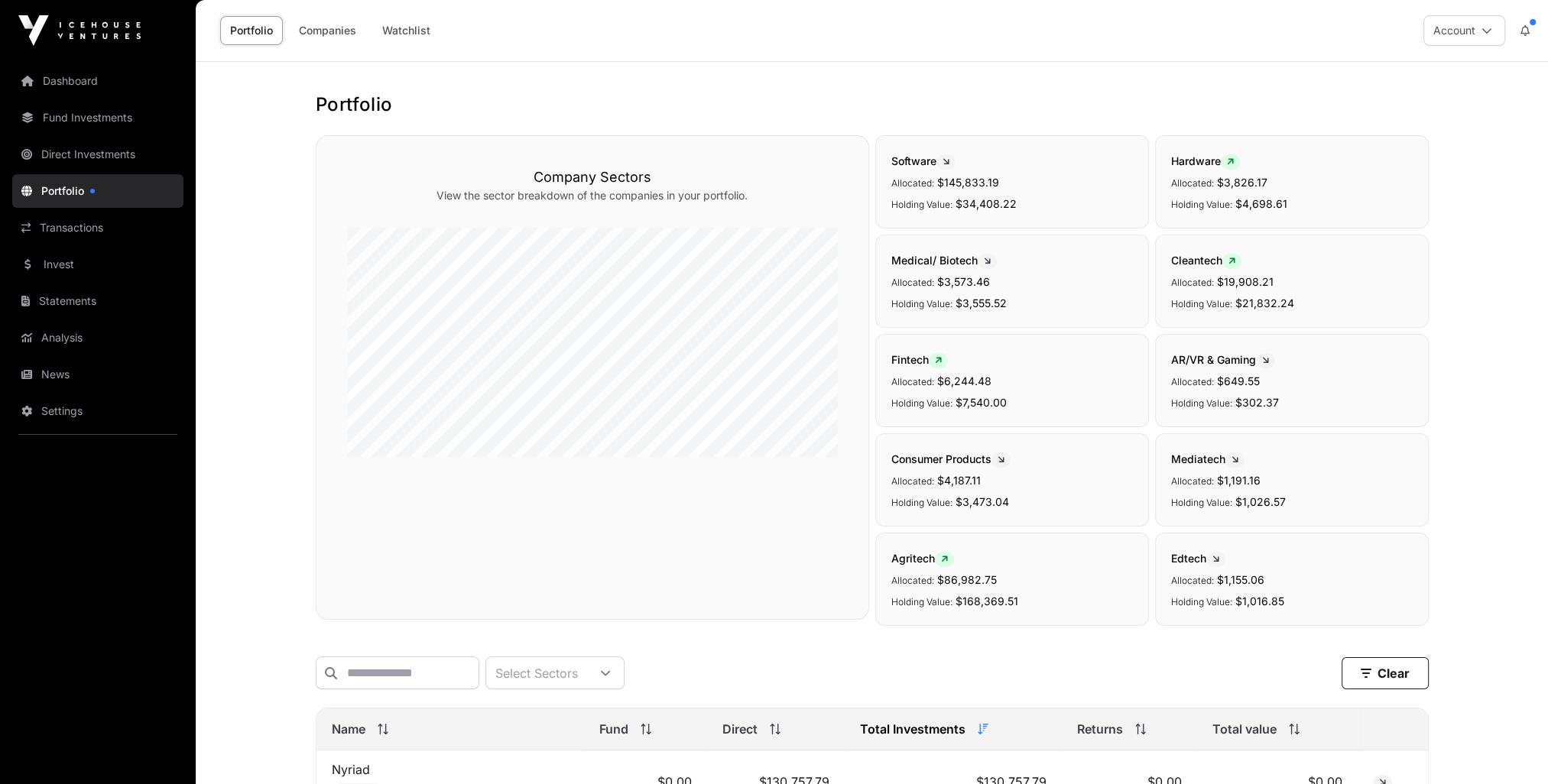
scroll to position [4356, 0]
